Goal: Information Seeking & Learning: Learn about a topic

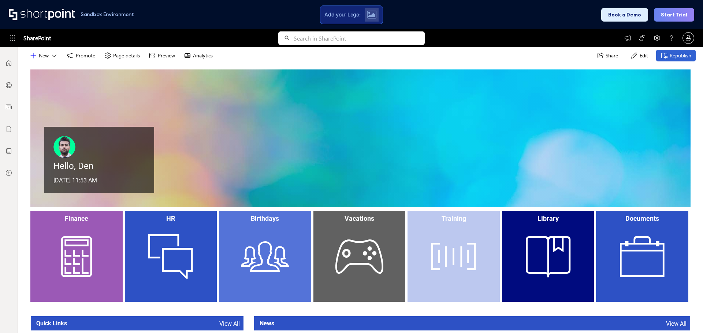
scroll to position [37, 0]
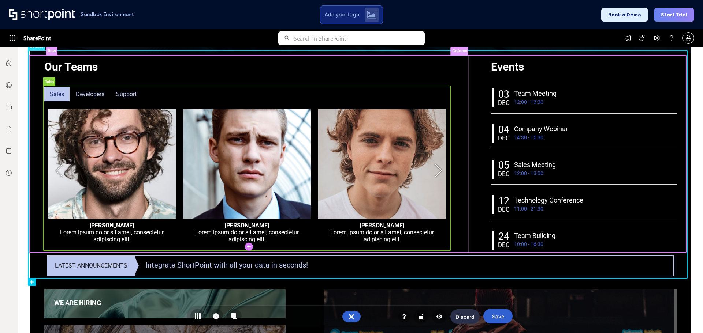
scroll to position [256, 0]
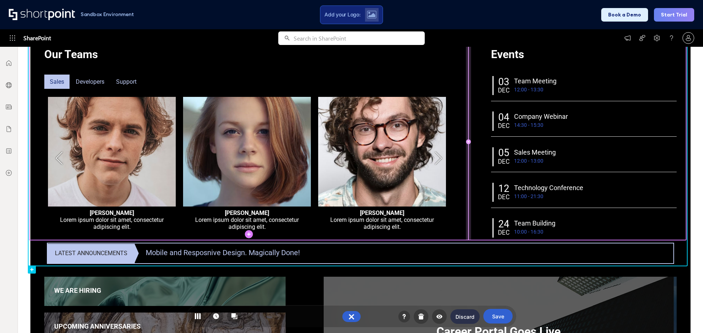
click at [467, 134] on rect at bounding box center [467, 142] width 5 height 198
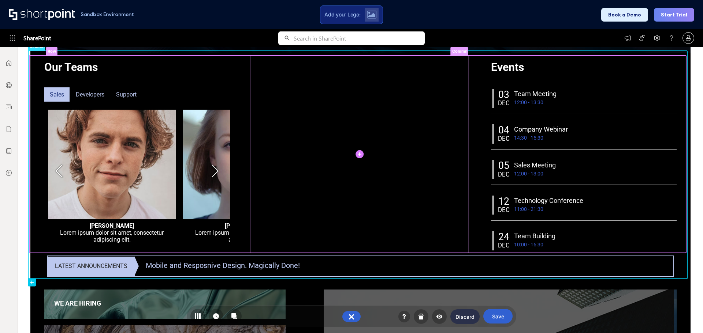
click at [456, 79] on rect at bounding box center [360, 155] width 218 height 198
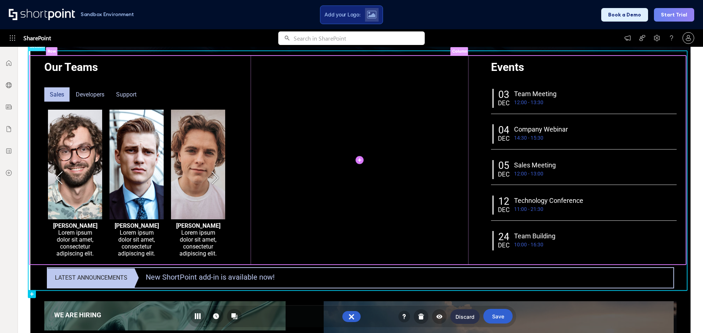
click at [417, 99] on rect at bounding box center [360, 160] width 218 height 209
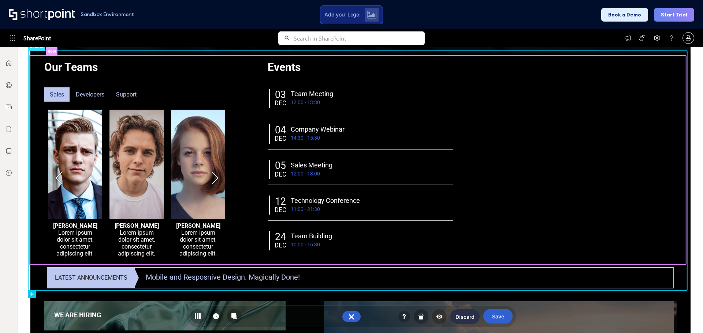
click at [516, 130] on rect at bounding box center [357, 160] width 656 height 209
drag, startPoint x: 457, startPoint y: 74, endPoint x: 461, endPoint y: 74, distance: 4.8
click at [457, 74] on rect at bounding box center [358, 160] width 214 height 209
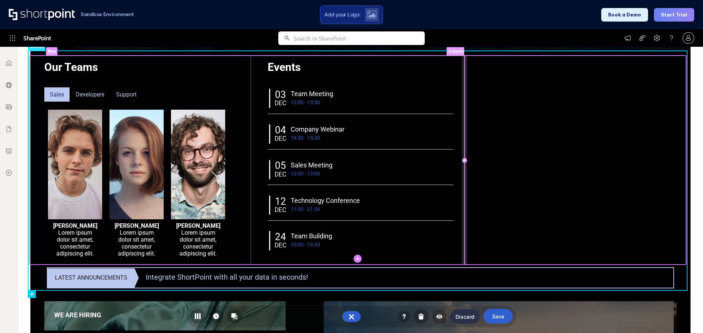
click at [463, 78] on rect at bounding box center [464, 160] width 5 height 209
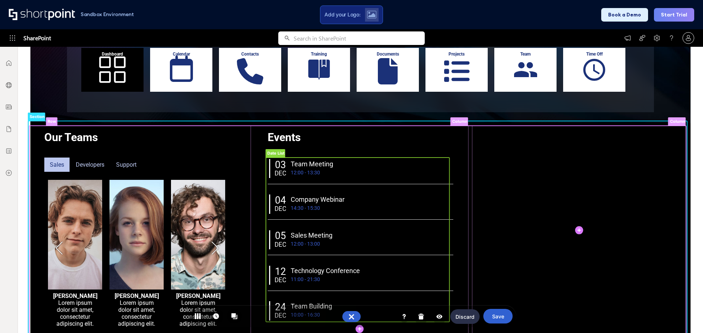
scroll to position [183, 0]
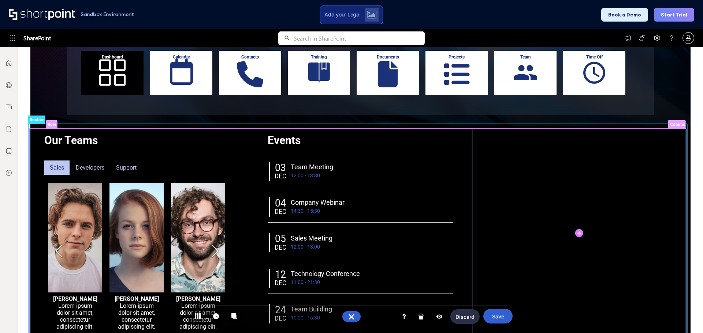
click at [229, 176] on rect at bounding box center [138, 233] width 218 height 209
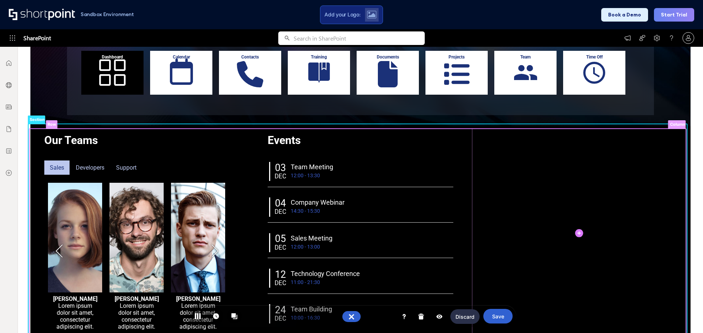
drag, startPoint x: 249, startPoint y: 188, endPoint x: 551, endPoint y: 182, distance: 301.6
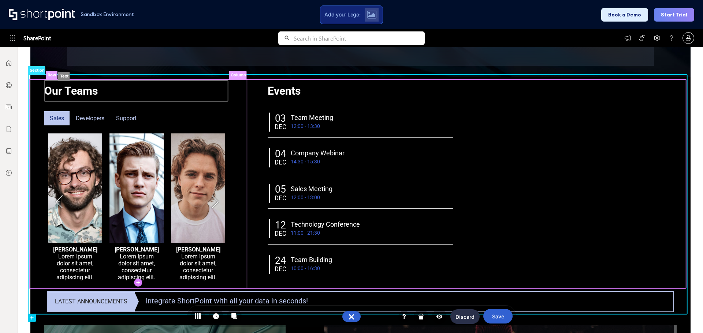
scroll to position [220, 0]
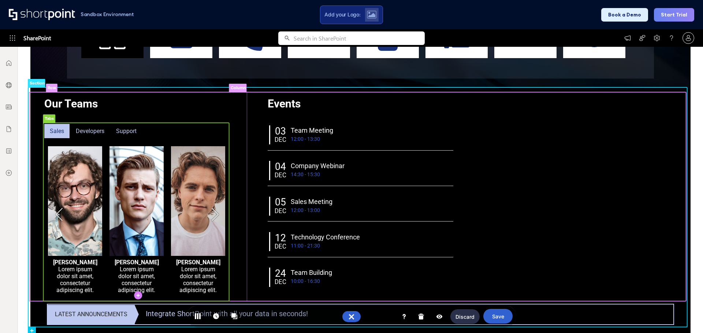
click at [89, 133] on rect at bounding box center [90, 132] width 43 height 18
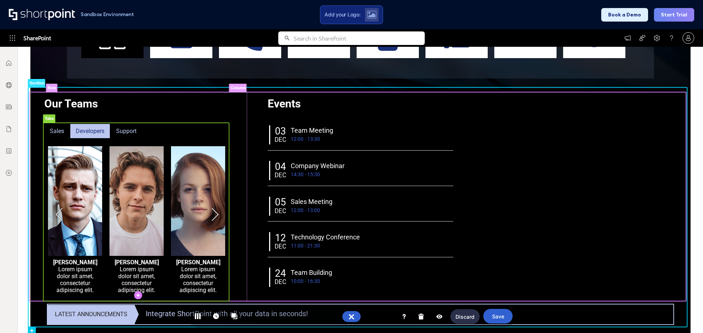
click at [132, 132] on rect at bounding box center [127, 132] width 35 height 18
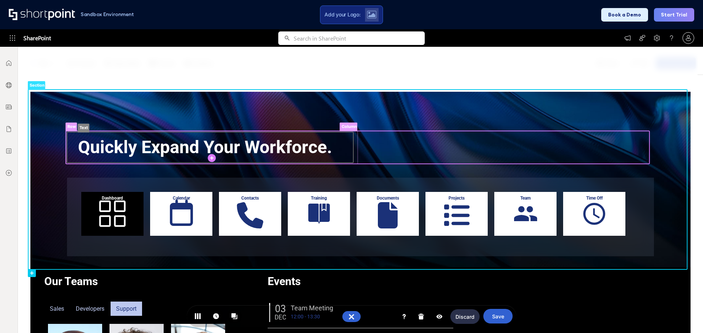
scroll to position [0, 0]
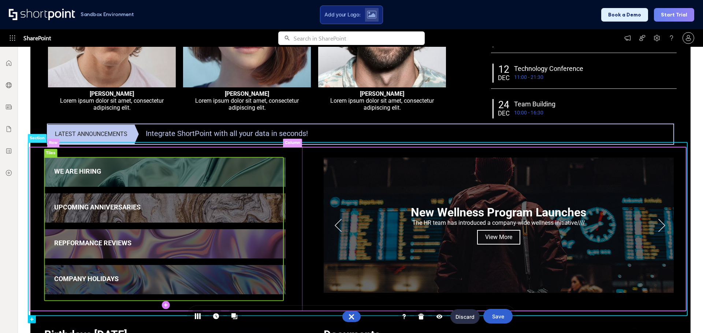
scroll to position [403, 0]
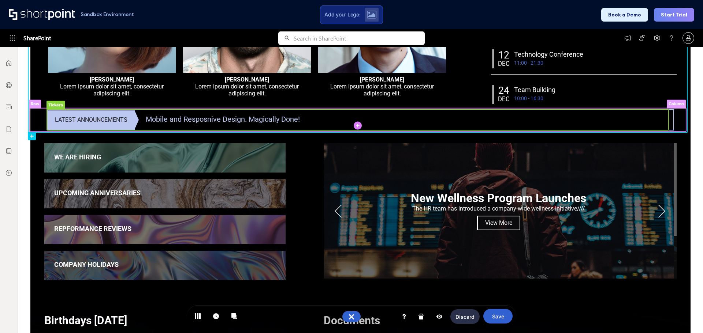
click at [51, 121] on rect at bounding box center [357, 119] width 621 height 21
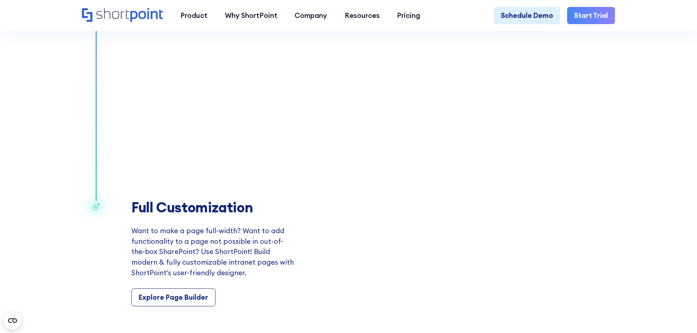
scroll to position [1281, 0]
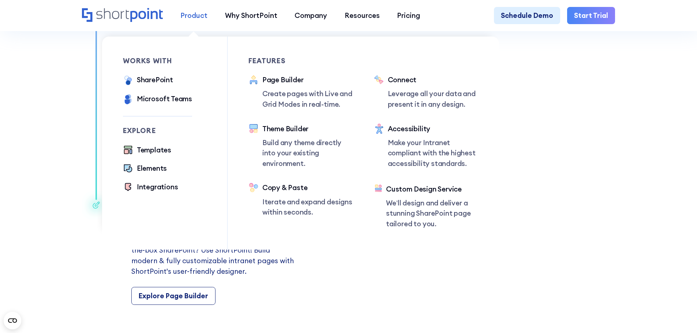
click at [187, 14] on div "Product" at bounding box center [193, 15] width 27 height 11
click at [161, 79] on div "SharePoint" at bounding box center [155, 80] width 36 height 11
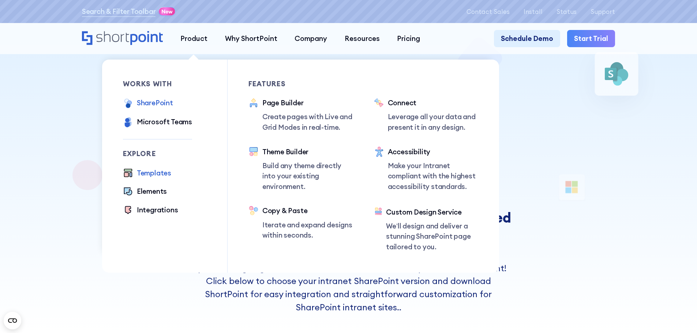
click at [154, 173] on div "Templates" at bounding box center [154, 173] width 34 height 11
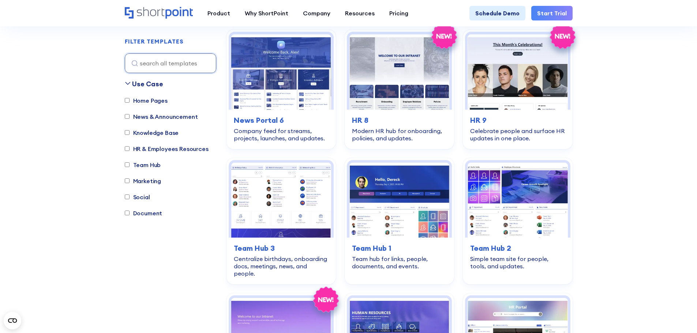
scroll to position [695, 0]
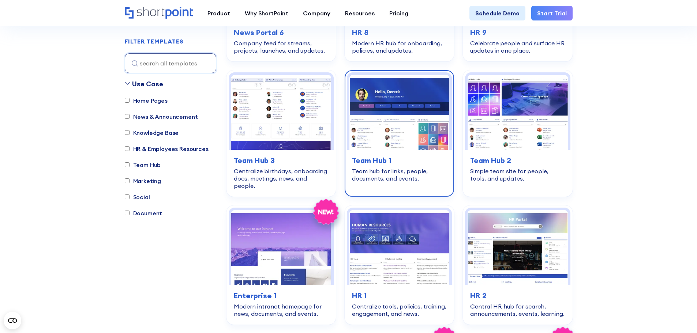
click at [382, 161] on h3 "Team Hub 1" at bounding box center [399, 160] width 95 height 11
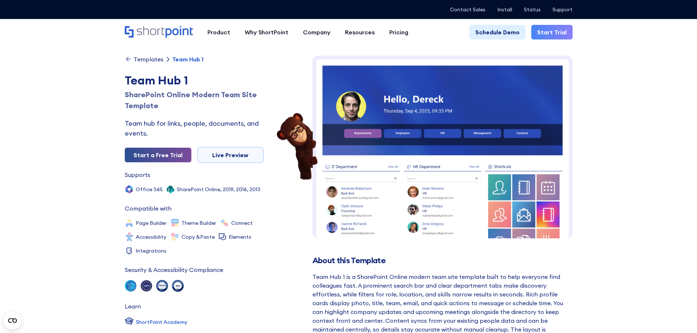
click at [173, 157] on link "Start a Free Trial" at bounding box center [158, 155] width 67 height 15
click at [225, 160] on link "Live Preview" at bounding box center [230, 155] width 67 height 16
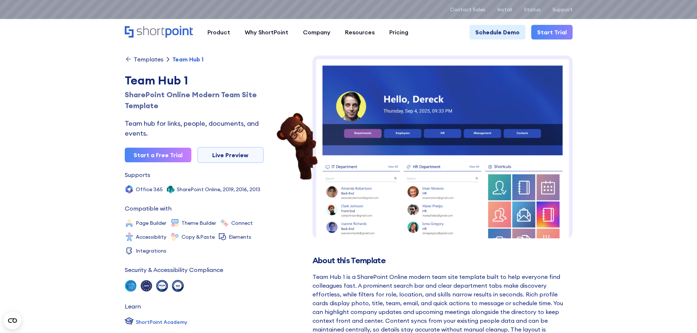
click at [151, 60] on div "Templates" at bounding box center [149, 59] width 30 height 6
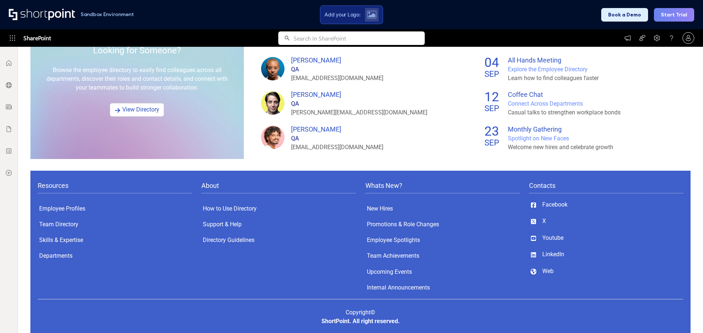
scroll to position [546, 0]
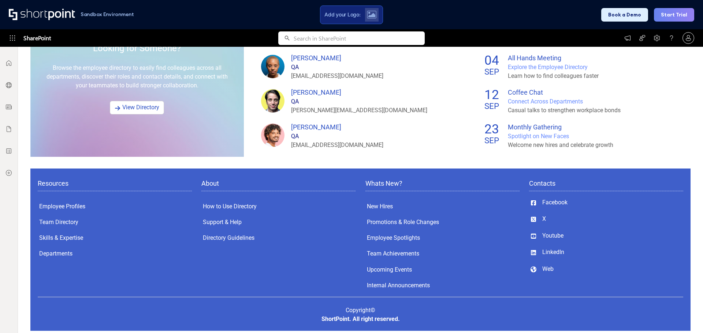
click at [138, 263] on div "Resources Employee Profiles Team Directory Skills & Expertise Departments" at bounding box center [115, 221] width 154 height 90
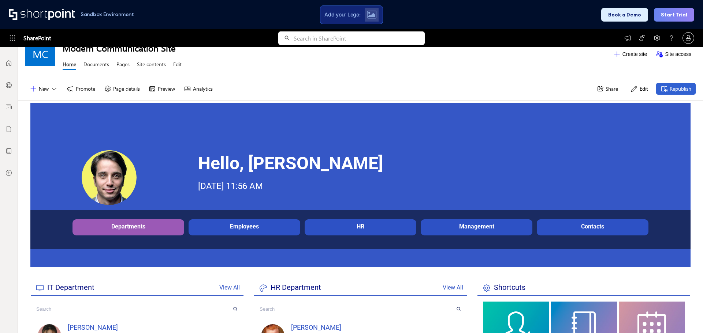
scroll to position [0, 0]
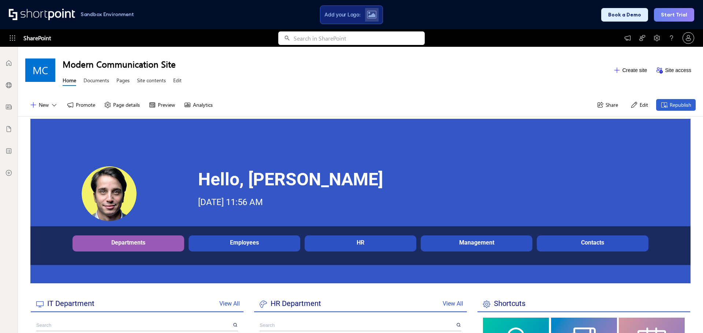
click at [374, 230] on div "Departments Description Employees Description HR Description Management Descrip…" at bounding box center [360, 246] width 660 height 39
click at [630, 100] on button "Edit" at bounding box center [639, 105] width 26 height 12
click at [647, 99] on div "New Promote Page details Preview Analytics Share Edit Republish" at bounding box center [360, 105] width 685 height 23
click at [637, 104] on button "Edit" at bounding box center [639, 105] width 26 height 12
click at [88, 157] on div "Hello, Dereck Monday, Oct 6, 2025, 11:56 AM Departments Description Employees D…" at bounding box center [360, 201] width 660 height 165
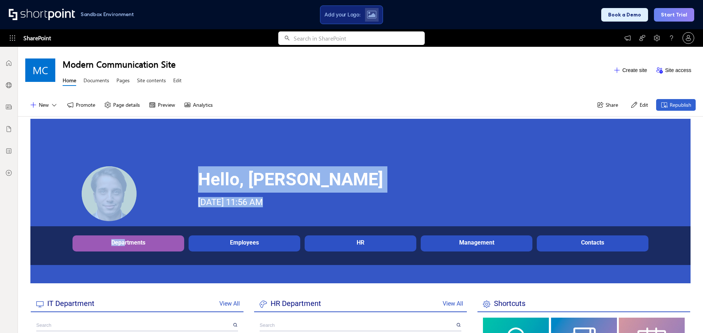
drag, startPoint x: 83, startPoint y: 134, endPoint x: 124, endPoint y: 244, distance: 117.1
click at [124, 244] on div "Hello, Dereck Monday, Oct 6, 2025, 11:56 AM Departments Description Employees D…" at bounding box center [360, 201] width 660 height 165
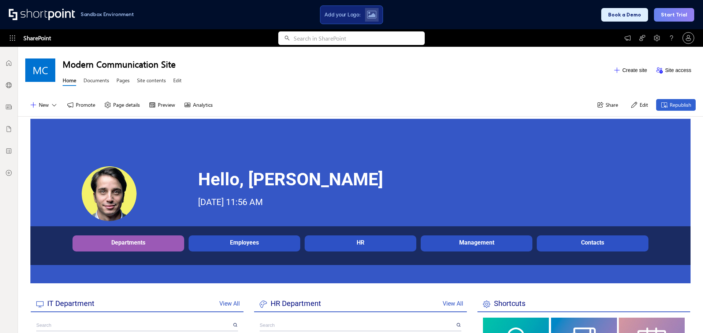
click at [124, 257] on div "Departments Description Employees Description HR Description Management Descrip…" at bounding box center [360, 246] width 660 height 39
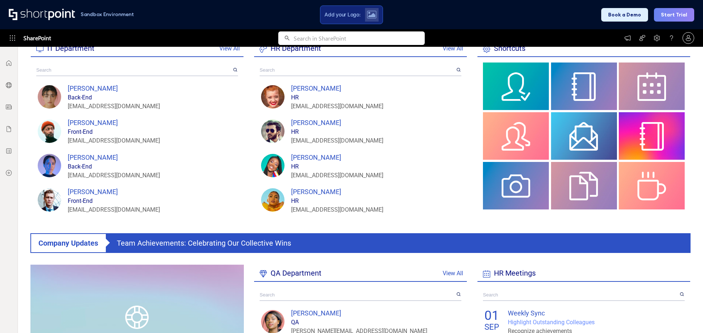
scroll to position [366, 0]
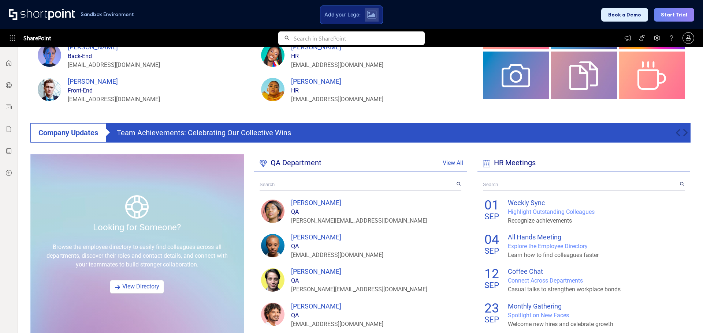
click at [309, 135] on div "Team Achievements: Celebrating Our Collective Wins" at bounding box center [396, 133] width 558 height 18
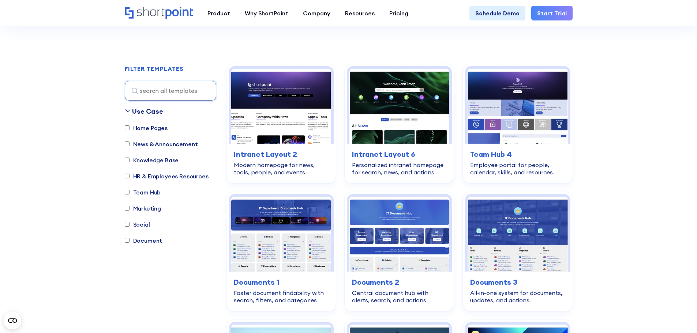
scroll to position [183, 0]
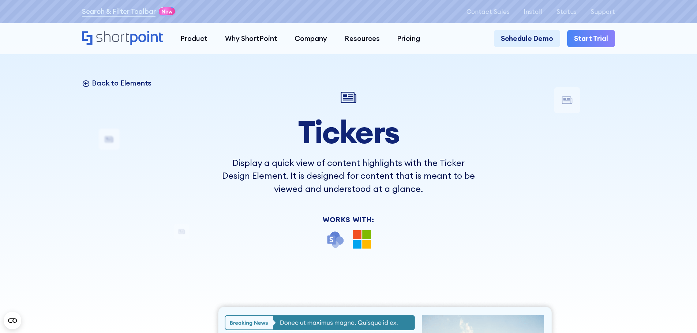
click at [101, 87] on p "Back to Elements" at bounding box center [122, 83] width 60 height 10
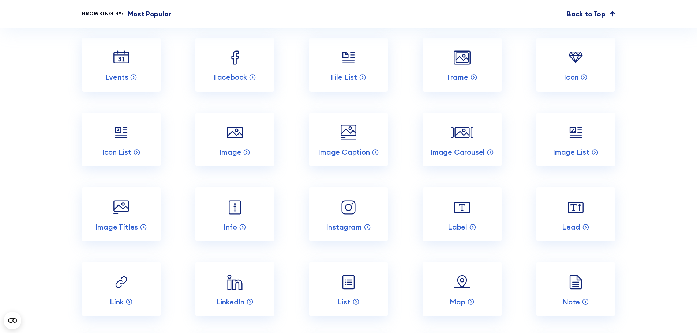
scroll to position [1244, 0]
